Goal: Task Accomplishment & Management: Use online tool/utility

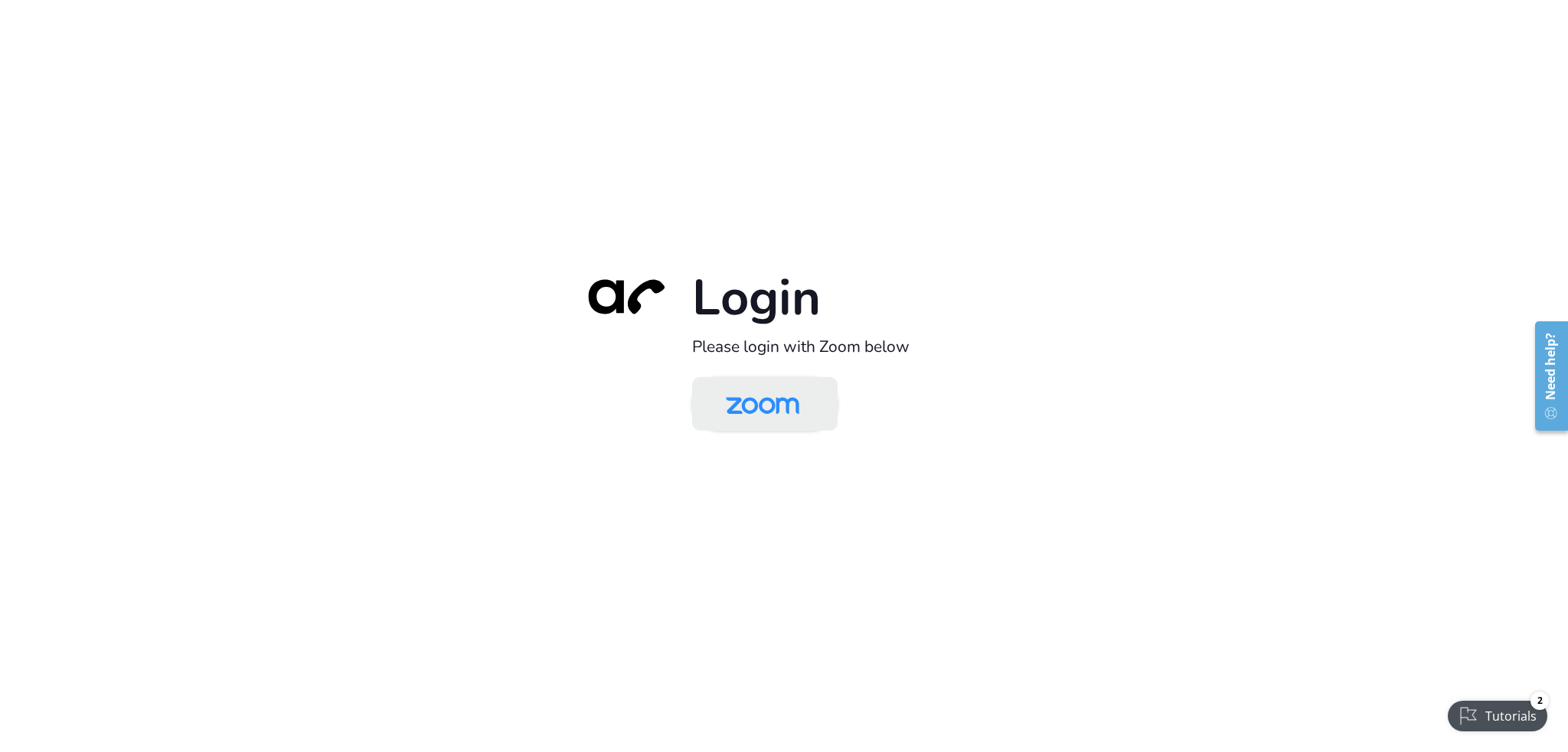
click at [802, 399] on img at bounding box center [762, 405] width 106 height 50
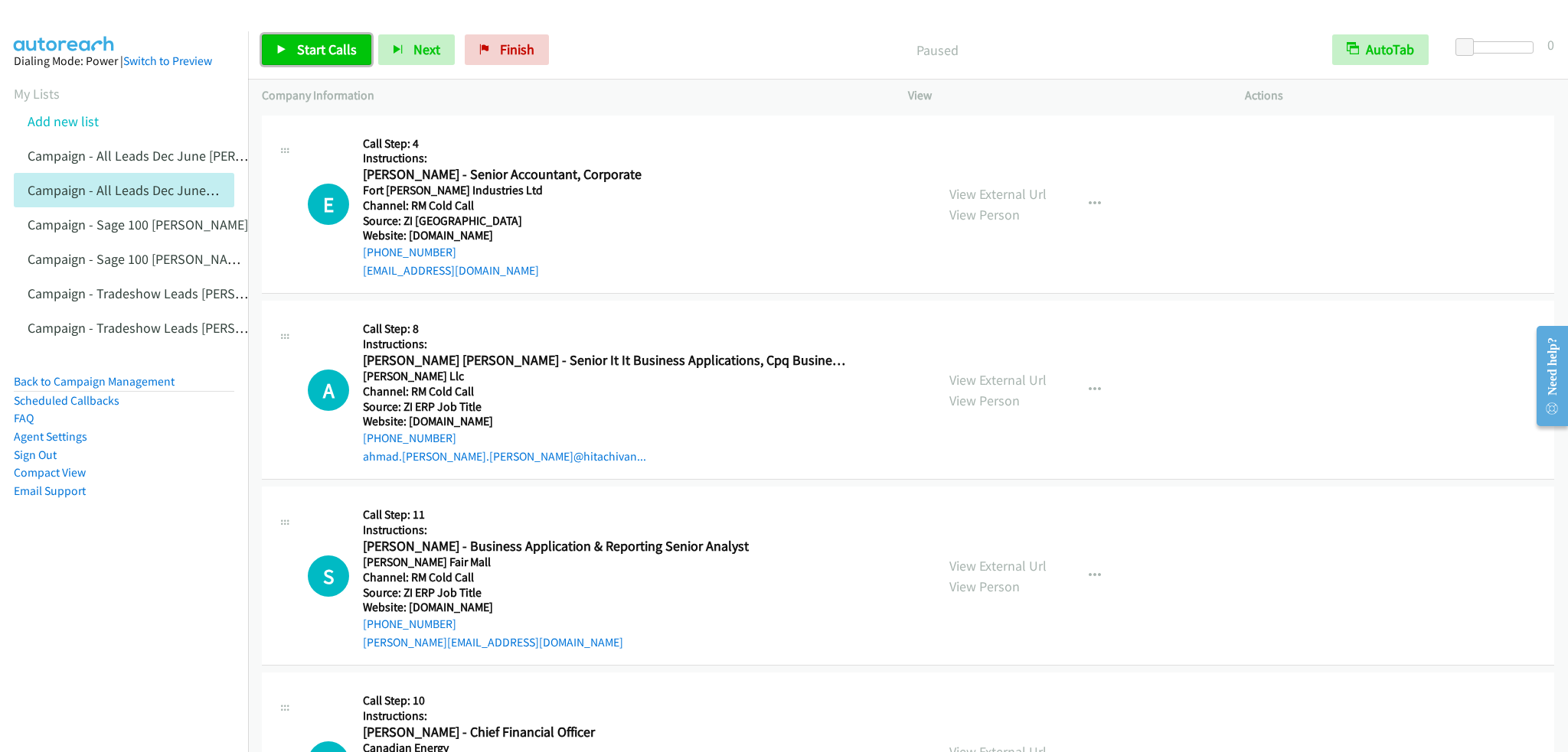
click at [350, 51] on span "Start Calls" at bounding box center [327, 50] width 60 height 18
